Goal: Transaction & Acquisition: Purchase product/service

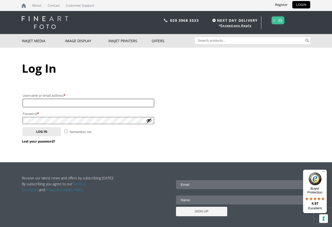
type input "[EMAIL_ADDRESS][DOMAIN_NAME]"
click at [45, 132] on button "Log in" at bounding box center [42, 131] width 38 height 9
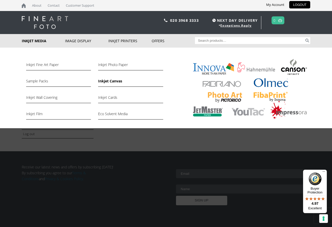
click at [114, 82] on link "Inkjet Canvas" at bounding box center [130, 82] width 65 height 9
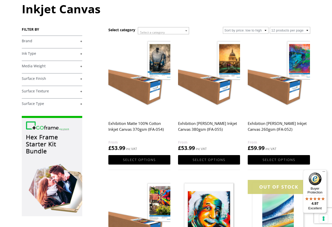
scroll to position [70, 0]
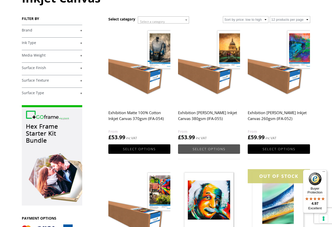
click at [201, 149] on link "Select options" at bounding box center [209, 149] width 62 height 9
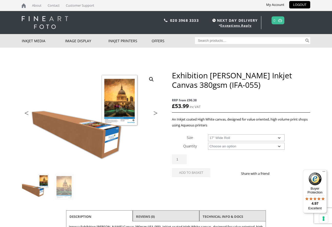
select select "17-wide-roll"
select select "15m"
select select "17-wide-roll"
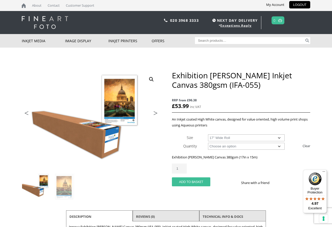
click at [196, 180] on button "Add to basket" at bounding box center [191, 182] width 38 height 9
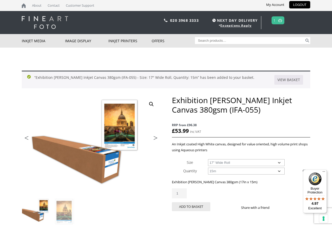
click at [278, 21] on link at bounding box center [280, 20] width 6 height 7
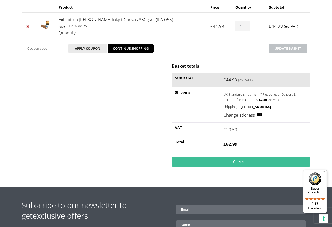
scroll to position [85, 0]
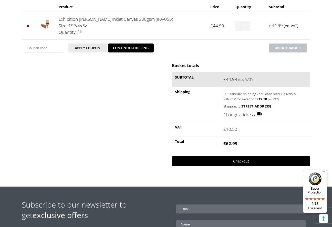
click at [235, 166] on link "Checkout" at bounding box center [241, 162] width 138 height 10
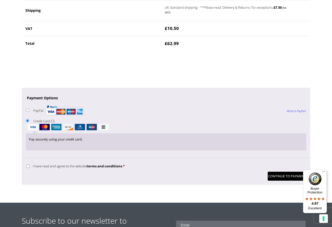
scroll to position [354, 0]
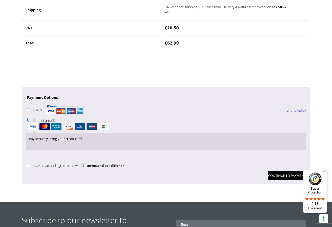
click at [28, 164] on input "I have read and agree to the website terms and conditions *" at bounding box center [28, 165] width 3 height 3
checkbox input "true"
click at [285, 172] on button "Continue to Payment" at bounding box center [287, 176] width 38 height 9
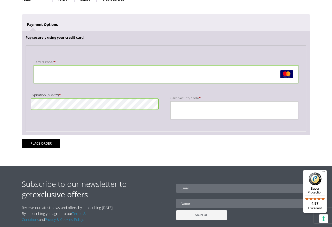
scroll to position [96, 0]
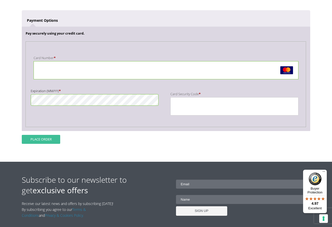
click at [45, 140] on button "Place order" at bounding box center [41, 139] width 38 height 9
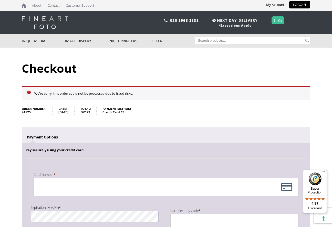
click at [209, 115] on strong "Order number: 41525 Date: [DATE] Total: £ 62.99 Payment method: Credit Card CS …" at bounding box center [166, 184] width 289 height 154
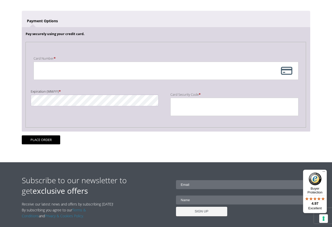
scroll to position [116, 0]
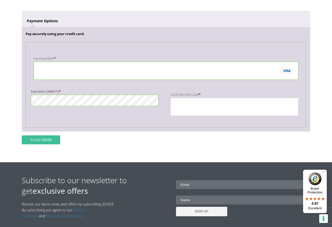
click at [39, 141] on button "Place order" at bounding box center [41, 140] width 38 height 9
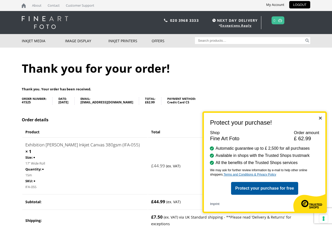
click at [320, 117] on img "Close" at bounding box center [320, 118] width 3 height 3
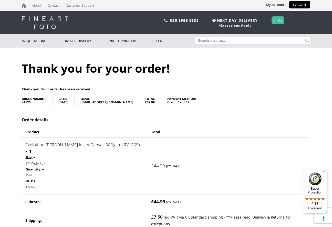
copy link "Exhibition Matte Polycotton Inkjet Canvas 380gsm (IFA-055)"
drag, startPoint x: 25, startPoint y: 145, endPoint x: 145, endPoint y: 145, distance: 120.5
click at [145, 145] on td "Exhibition Matte Polycotton Inkjet Canvas 380gsm (IFA-055) × 1 Size: 17" Wide R…" at bounding box center [84, 166] width 125 height 56
click at [60, 145] on link "Exhibition Matte Polycotton Inkjet Canvas 380gsm (IFA-055)" at bounding box center [82, 145] width 115 height 6
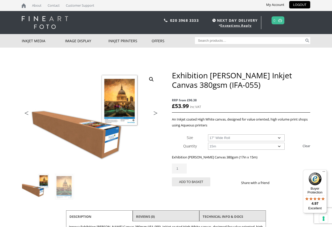
drag, startPoint x: 257, startPoint y: 86, endPoint x: 173, endPoint y: 75, distance: 84.7
click at [173, 75] on h1 "Exhibition [PERSON_NAME] Inkjet Canvas 380gsm (IFA-055)" at bounding box center [241, 80] width 138 height 19
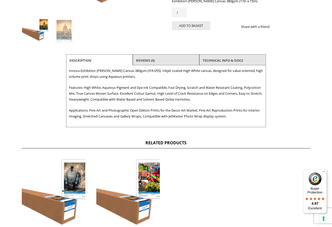
scroll to position [159, 0]
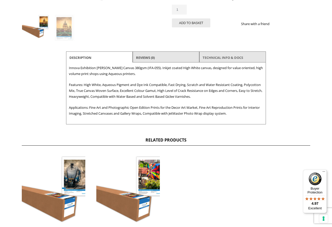
click at [231, 57] on link "TECHNICAL INFO & DOCS" at bounding box center [223, 57] width 41 height 9
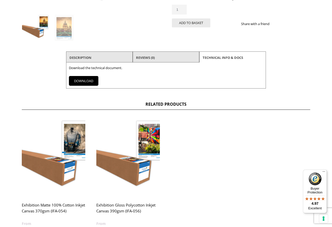
click at [76, 79] on link "DOWNLOAD" at bounding box center [83, 81] width 29 height 10
